Goal: Task Accomplishment & Management: Manage account settings

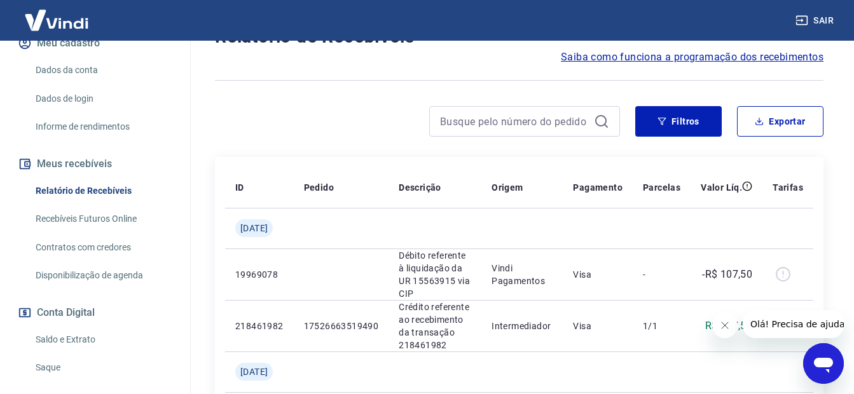
scroll to position [191, 0]
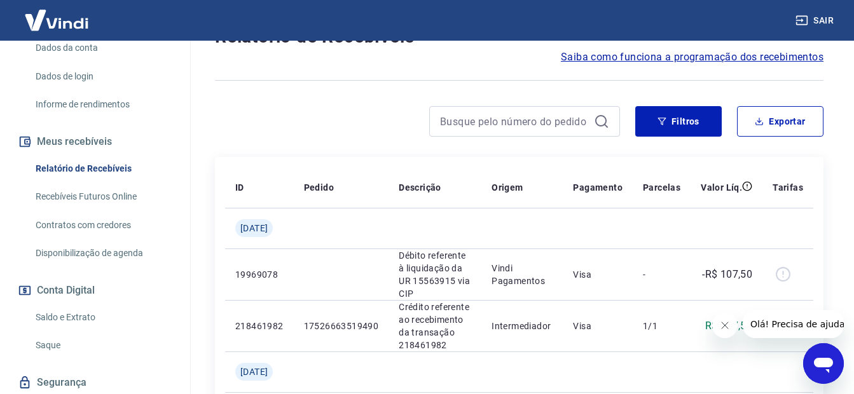
click at [72, 328] on link "Saldo e Extrato" at bounding box center [103, 318] width 144 height 26
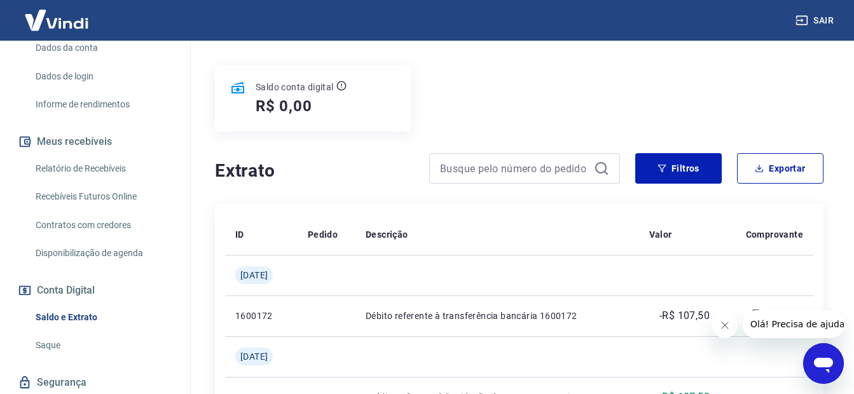
scroll to position [127, 0]
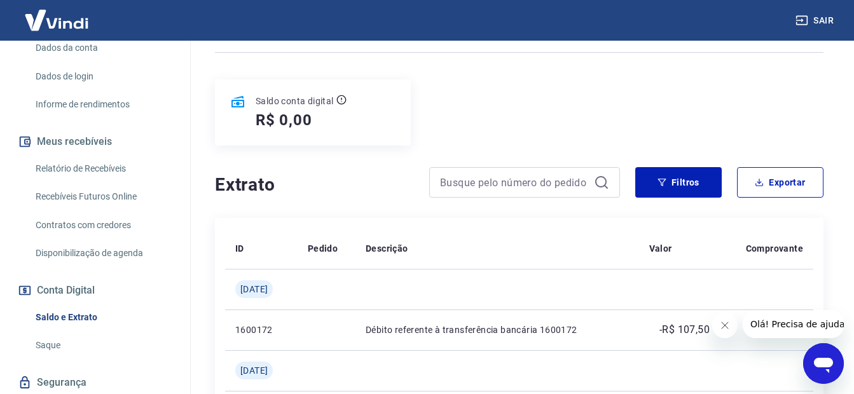
click at [72, 203] on link "Recebíveis Futuros Online" at bounding box center [103, 197] width 144 height 26
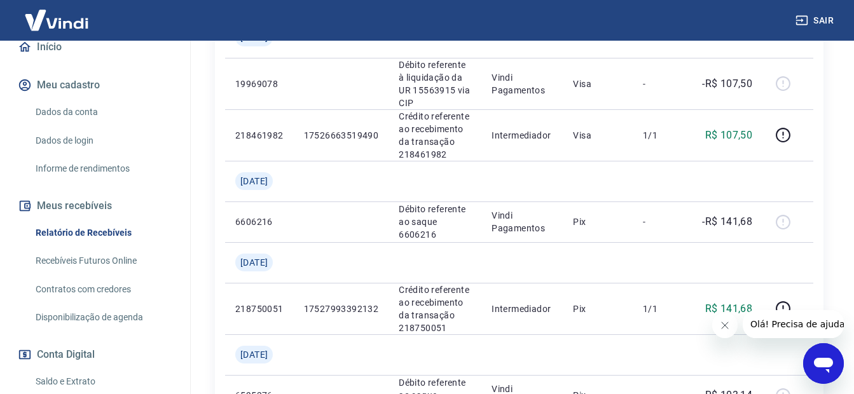
scroll to position [127, 0]
click at [78, 270] on link "Recebíveis Futuros Online" at bounding box center [103, 260] width 144 height 26
